Goal: Transaction & Acquisition: Purchase product/service

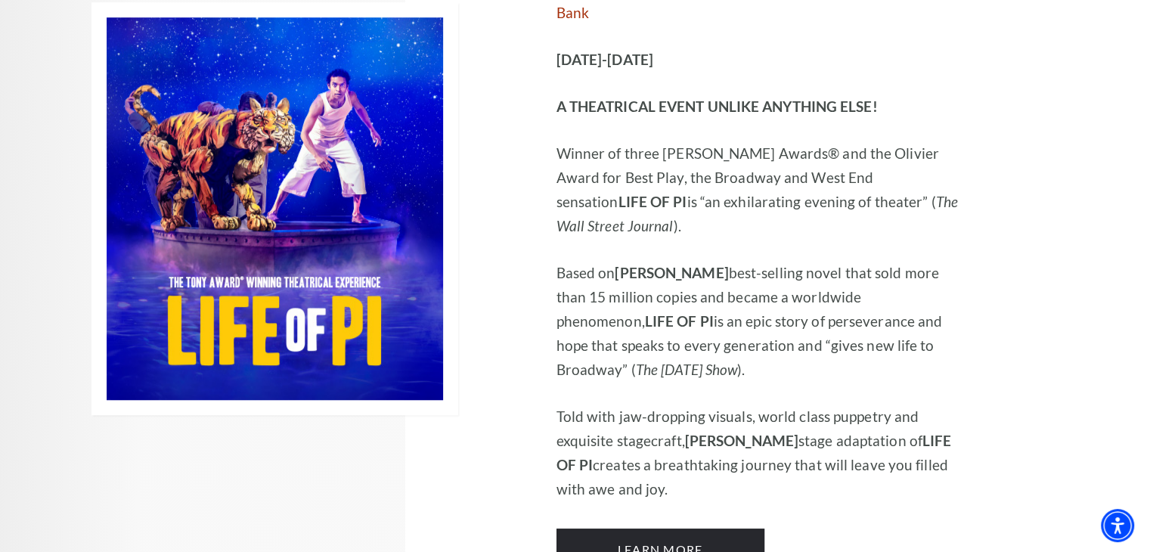
scroll to position [1059, 0]
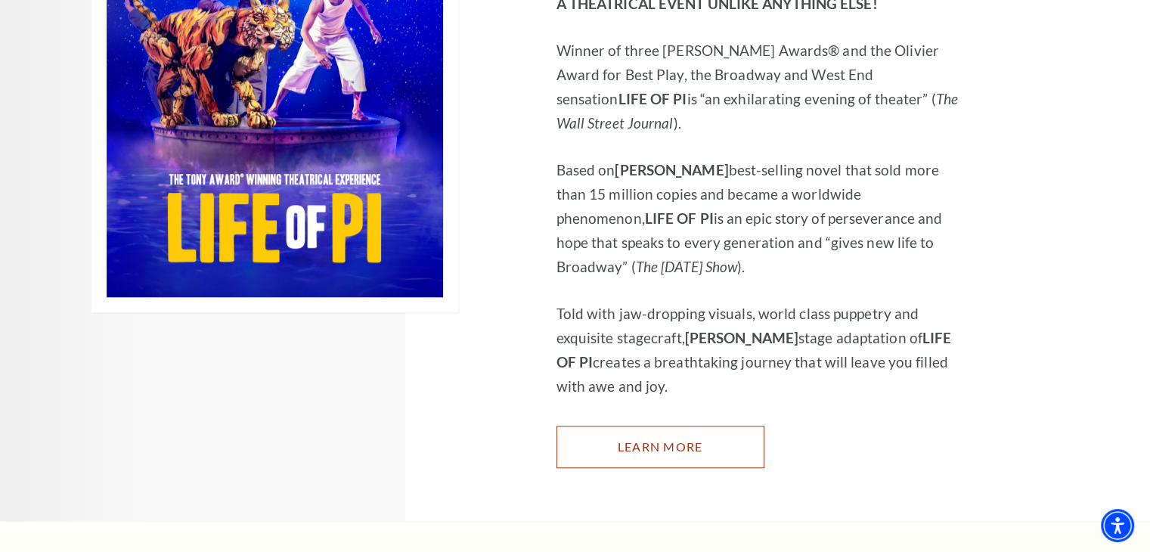
click at [650, 426] on link "Learn More" at bounding box center [661, 447] width 208 height 42
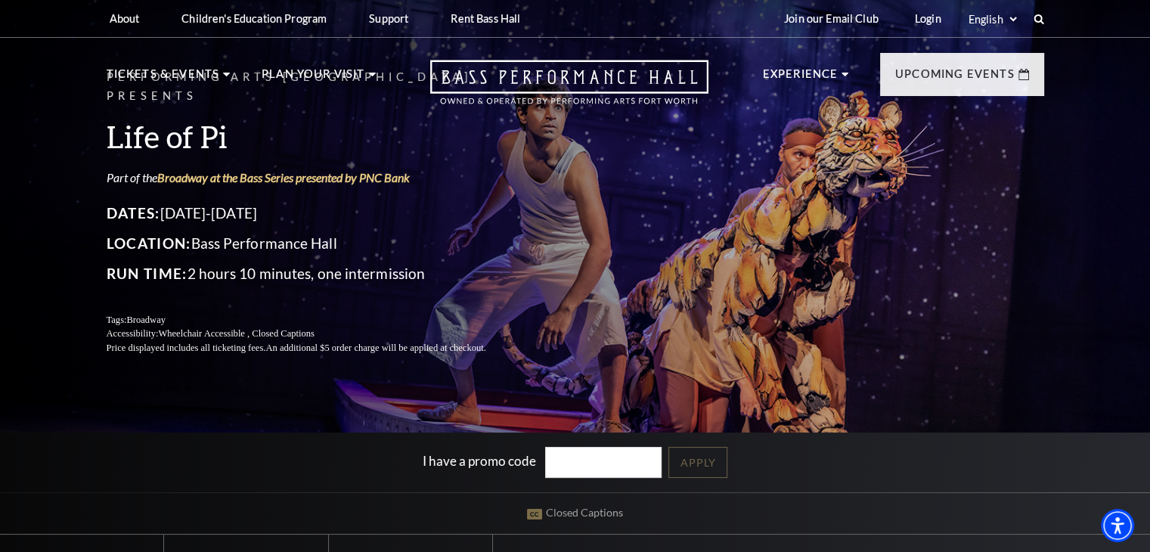
scroll to position [454, 0]
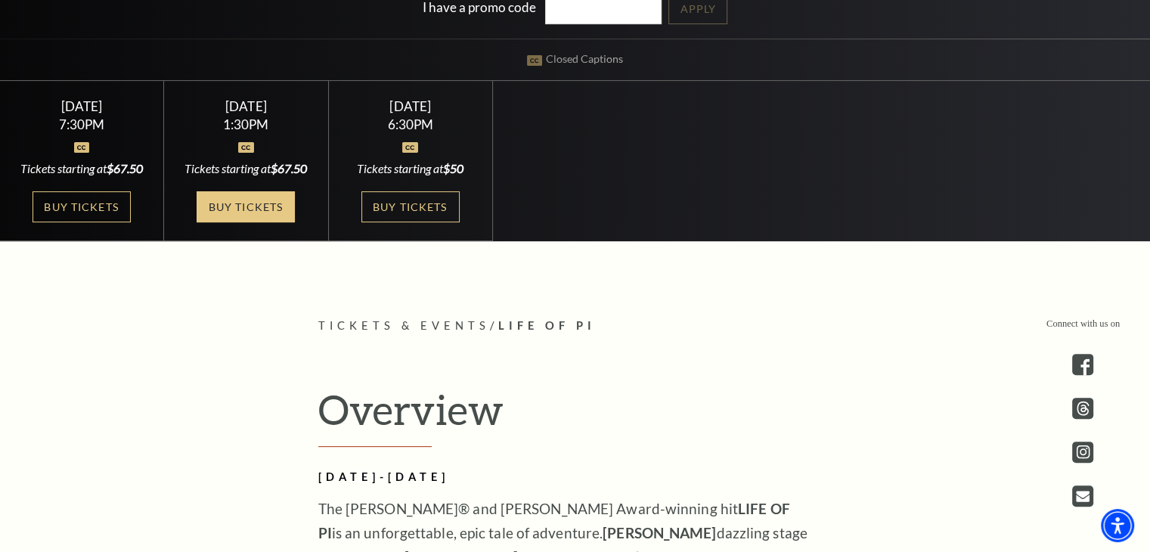
click at [280, 222] on link "Buy Tickets" at bounding box center [246, 206] width 98 height 31
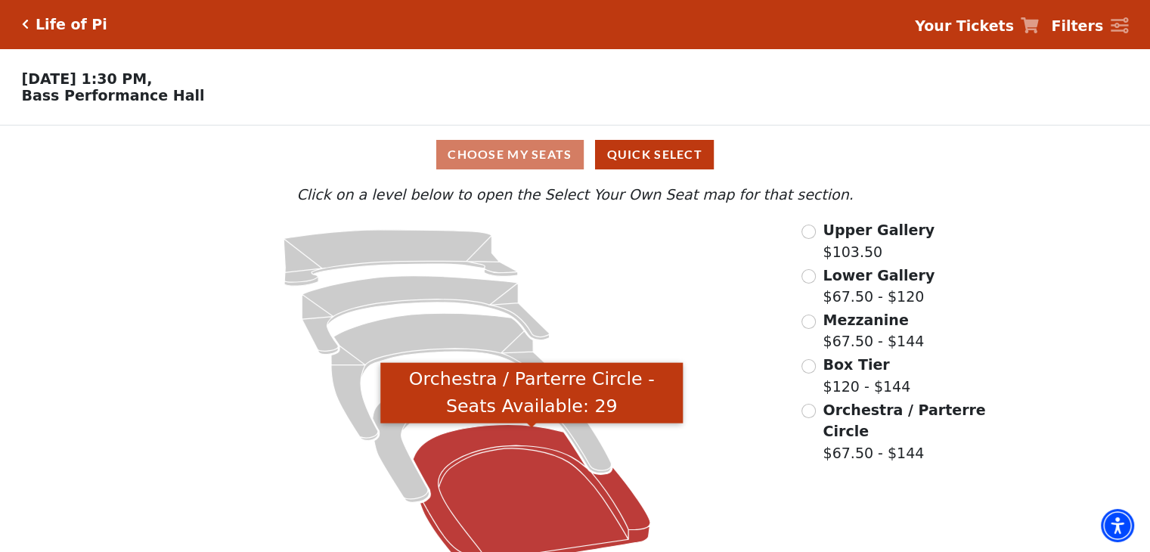
click at [503, 480] on icon "Orchestra / Parterre Circle - Seats Available: 29" at bounding box center [532, 496] width 237 height 143
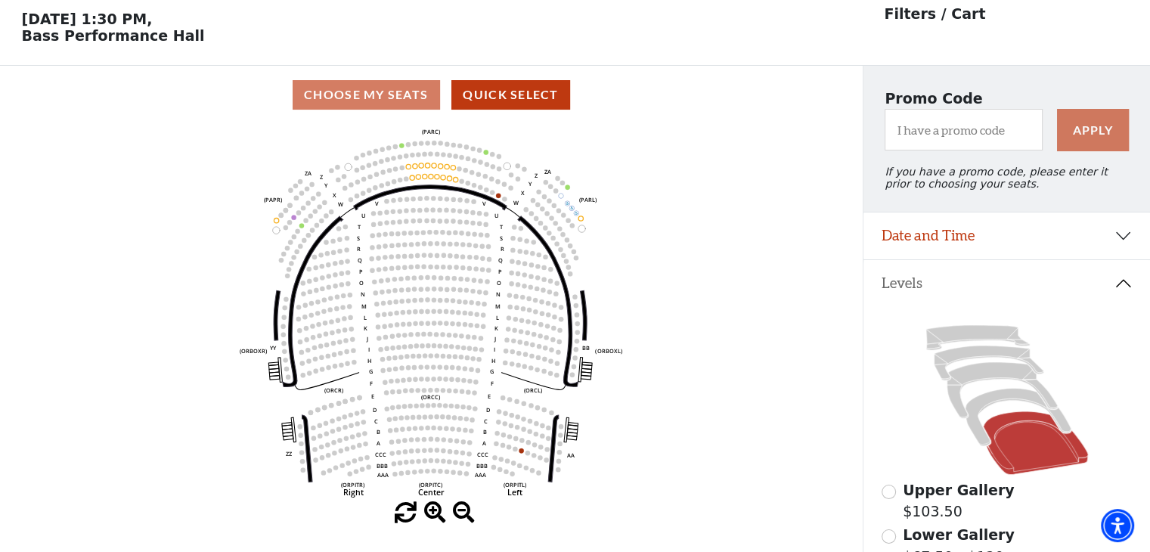
scroll to position [70, 0]
